Goal: Find specific page/section: Find specific page/section

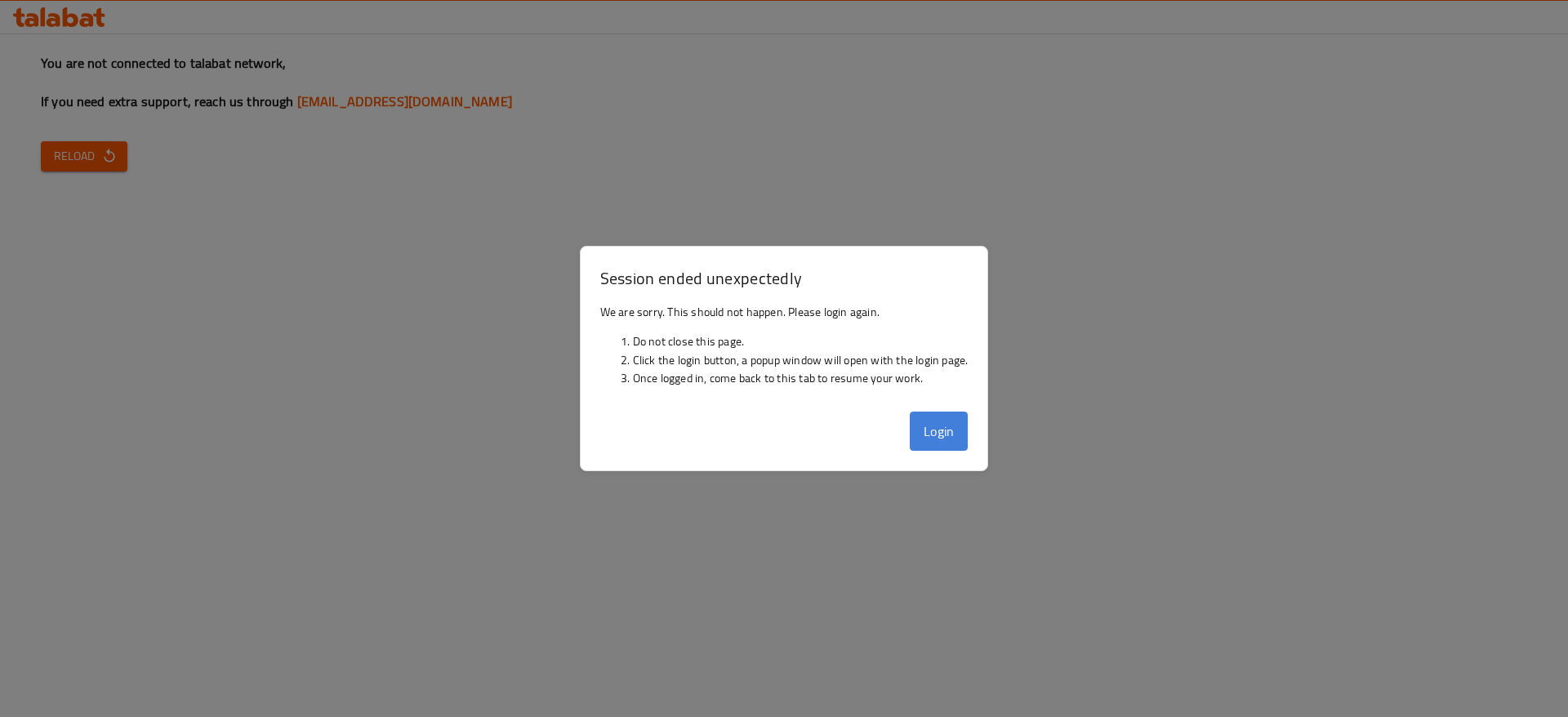
click at [944, 434] on button "Login" at bounding box center [939, 431] width 59 height 39
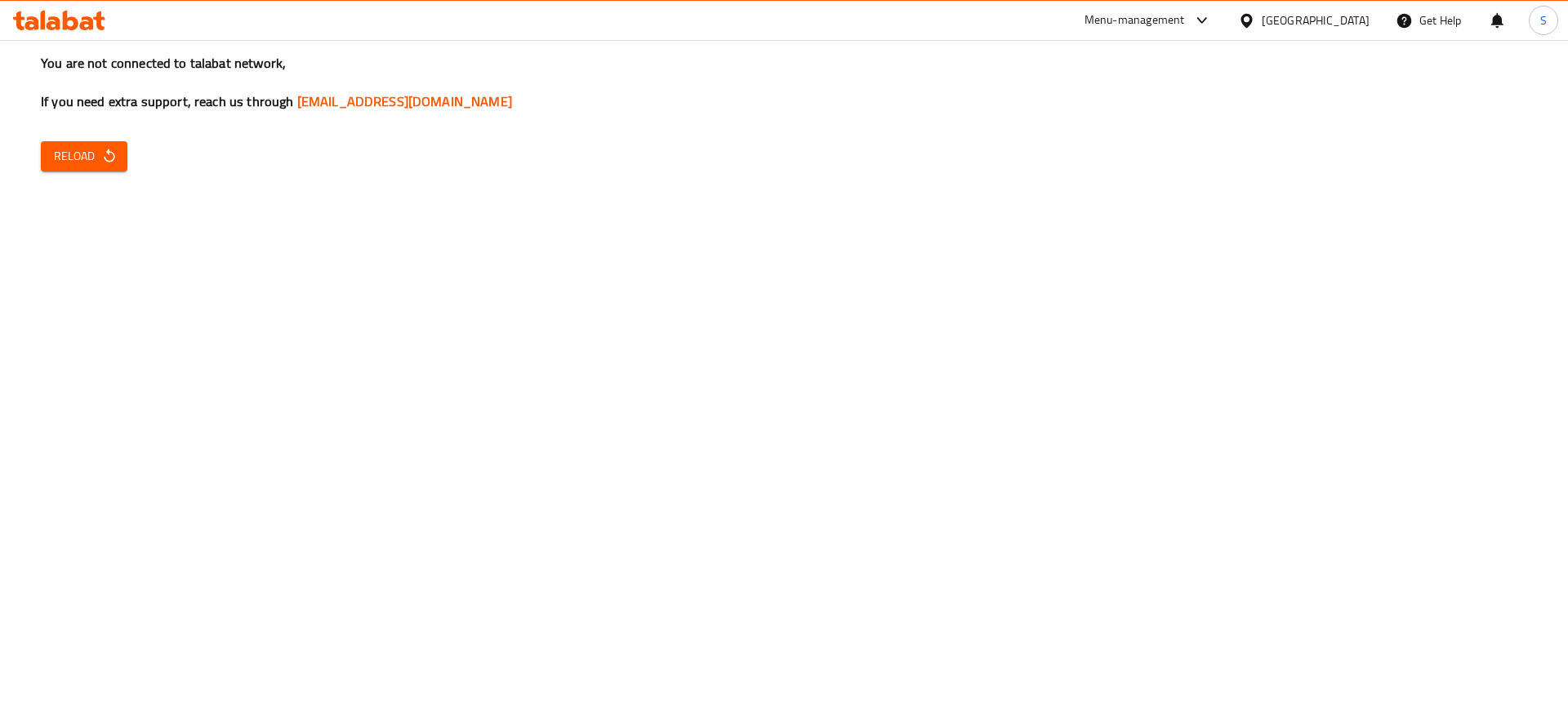
click at [88, 154] on span "Reload" at bounding box center [84, 156] width 60 height 21
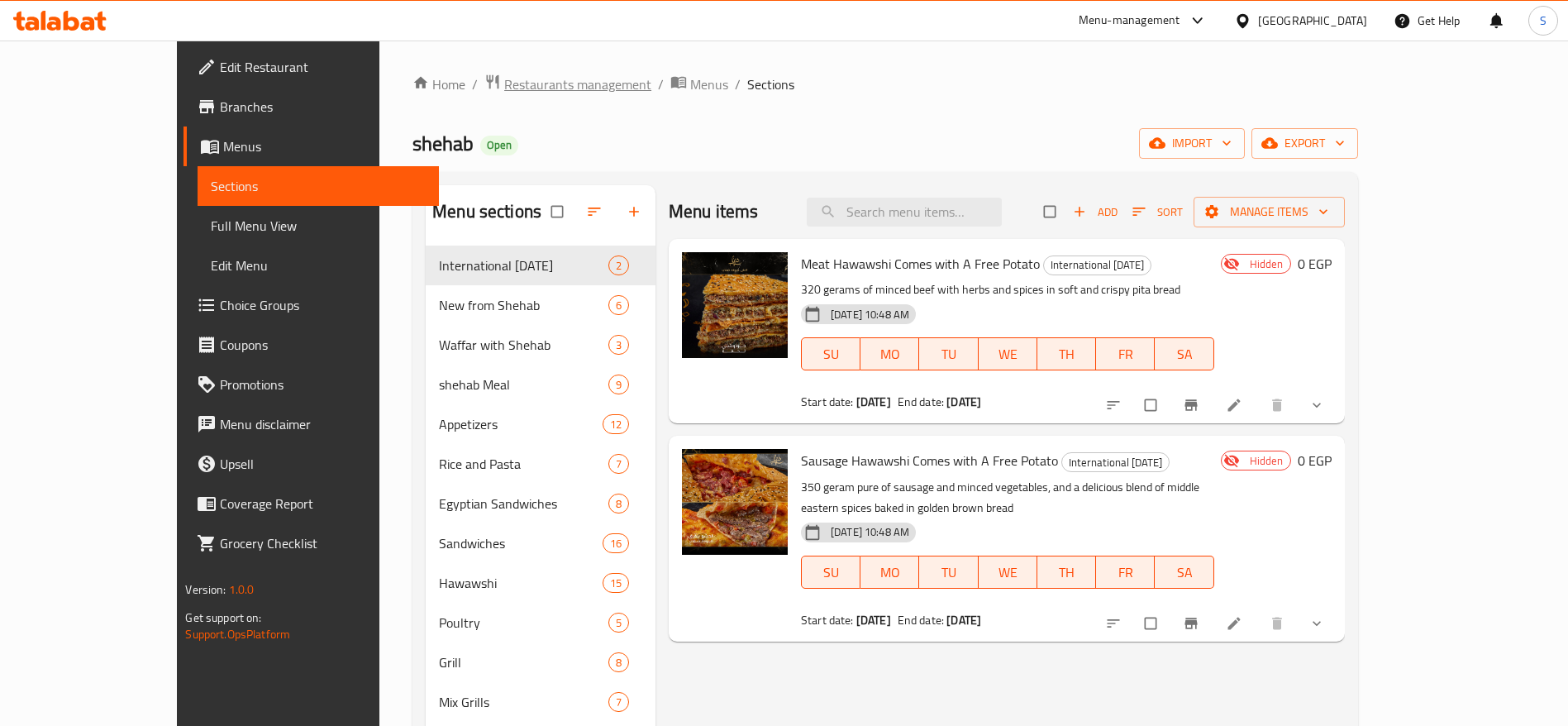
click at [504, 80] on span "Restaurants management" at bounding box center [577, 84] width 147 height 20
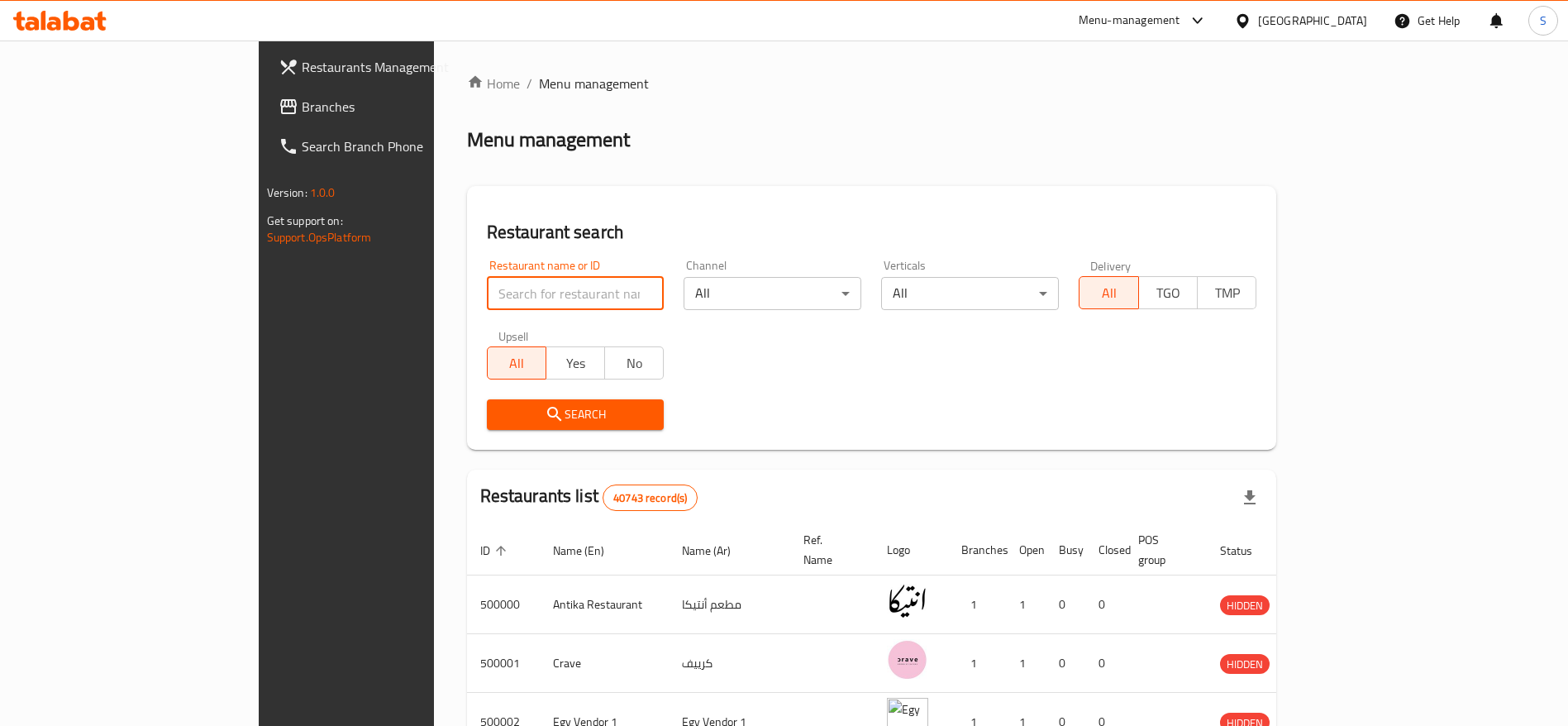
click at [505, 291] on input "search" at bounding box center [576, 293] width 178 height 33
paste input "698633"
type input "698633"
click button "Search" at bounding box center [576, 414] width 178 height 31
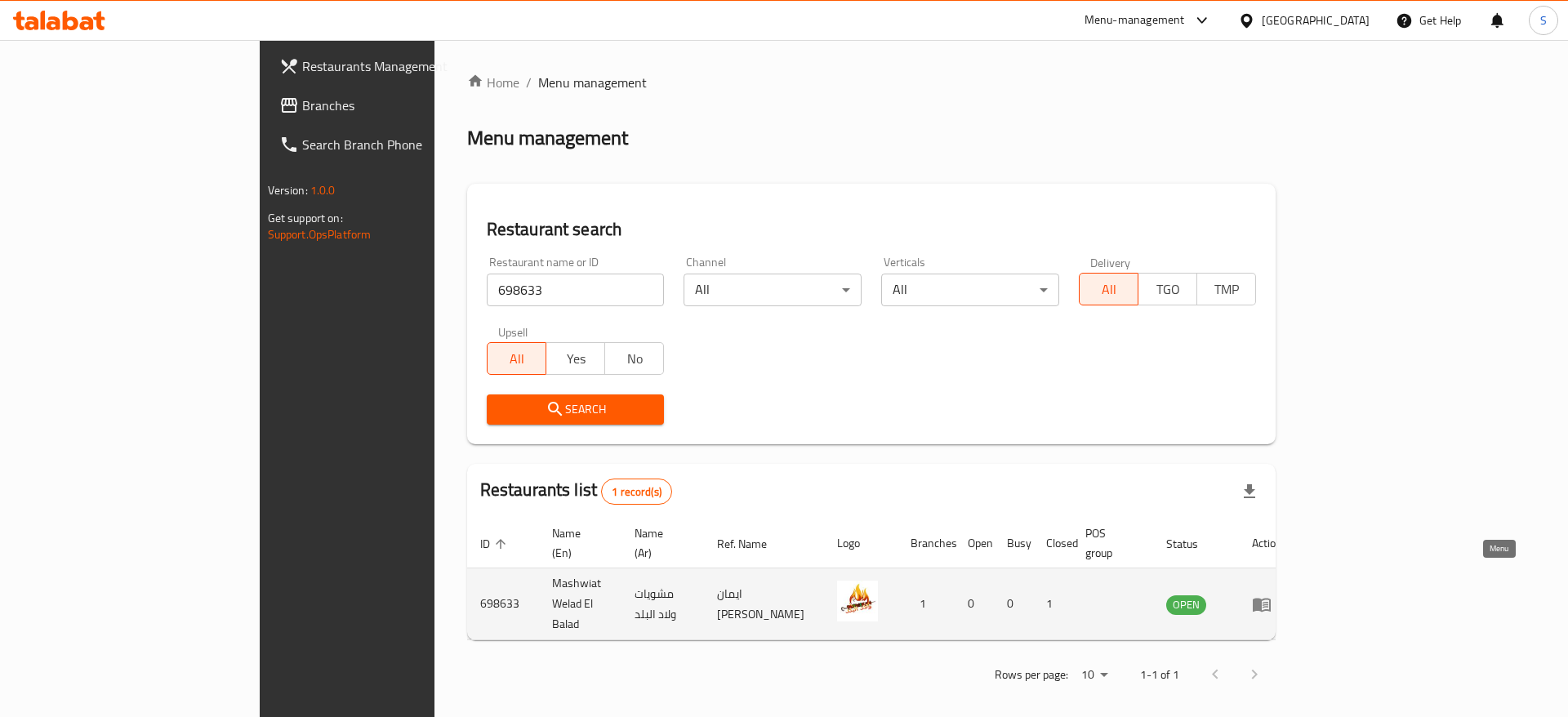
click at [1272, 595] on icon "enhanced table" at bounding box center [1262, 605] width 20 height 20
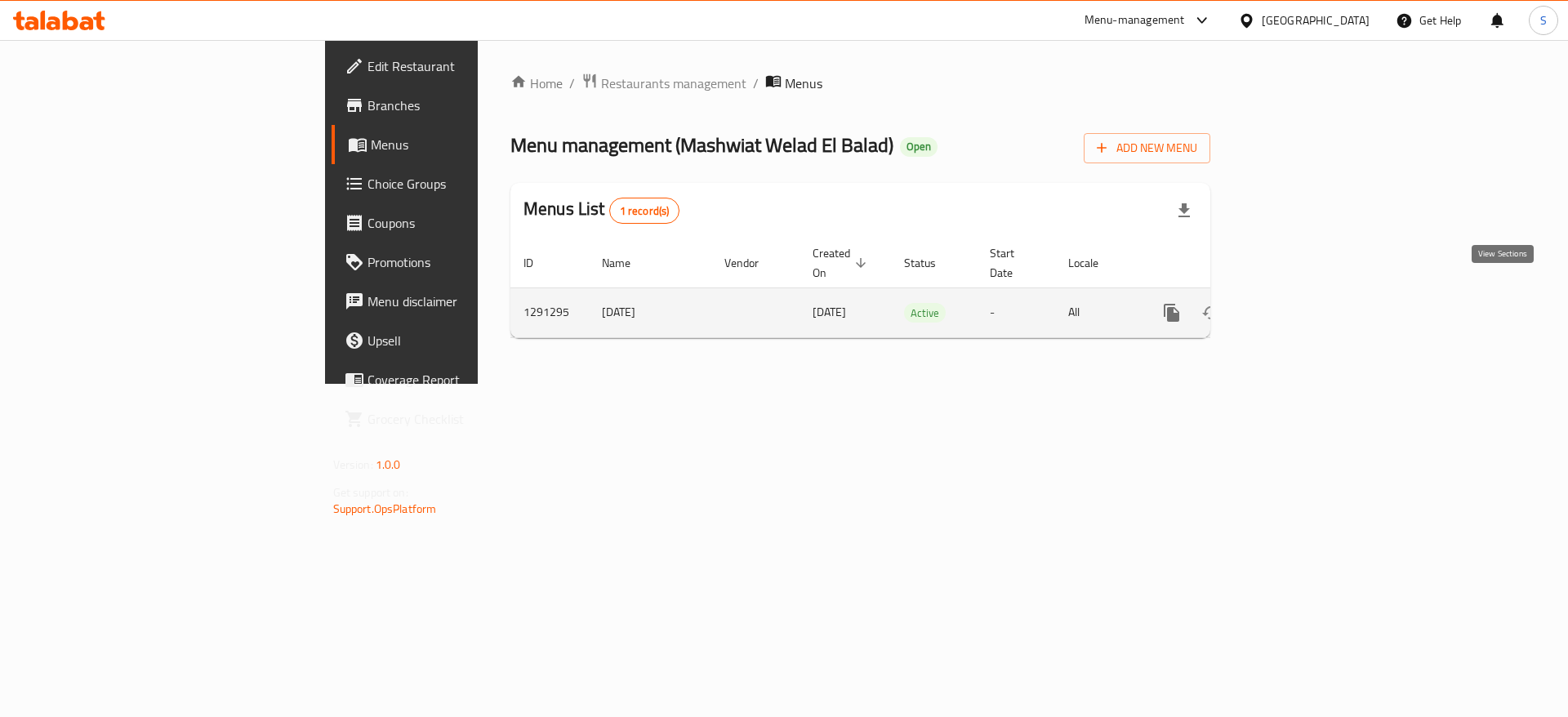
click at [1300, 303] on icon "enhanced table" at bounding box center [1290, 313] width 20 height 20
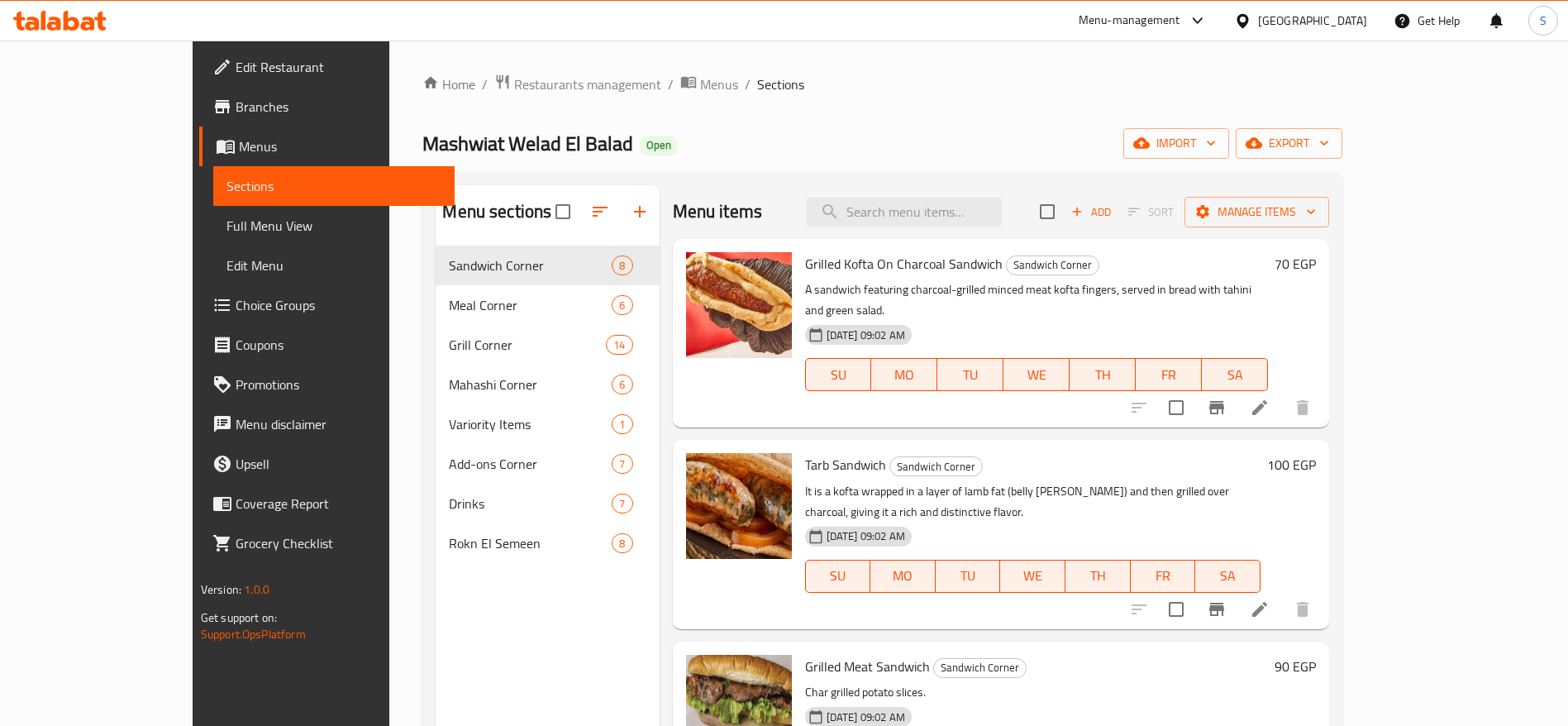
click at [236, 103] on span "Branches" at bounding box center [339, 107] width 206 height 20
